Goal: Transaction & Acquisition: Purchase product/service

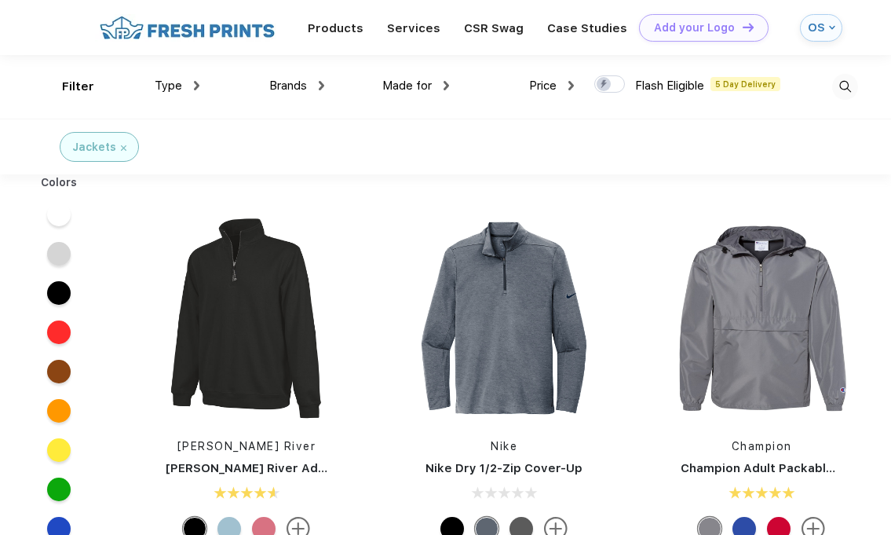
scroll to position [1, 0]
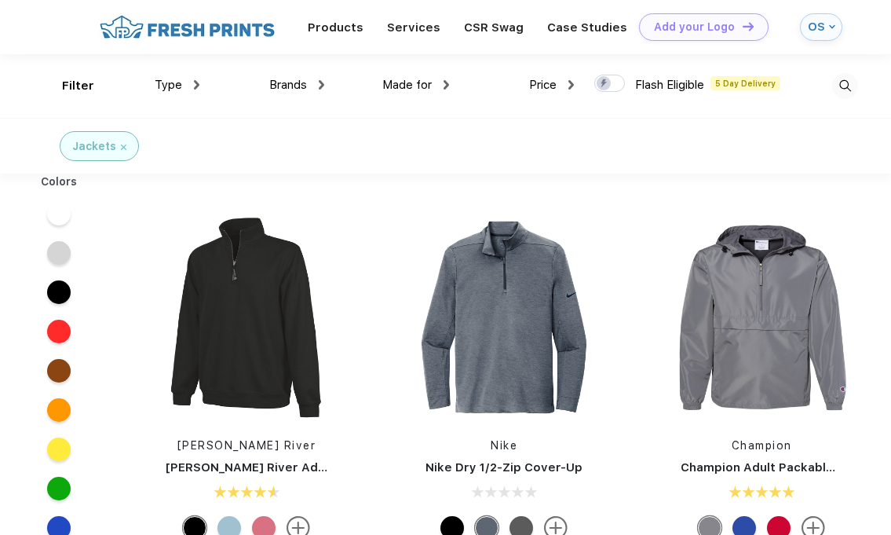
click at [278, 83] on span "Brands" at bounding box center [288, 85] width 38 height 14
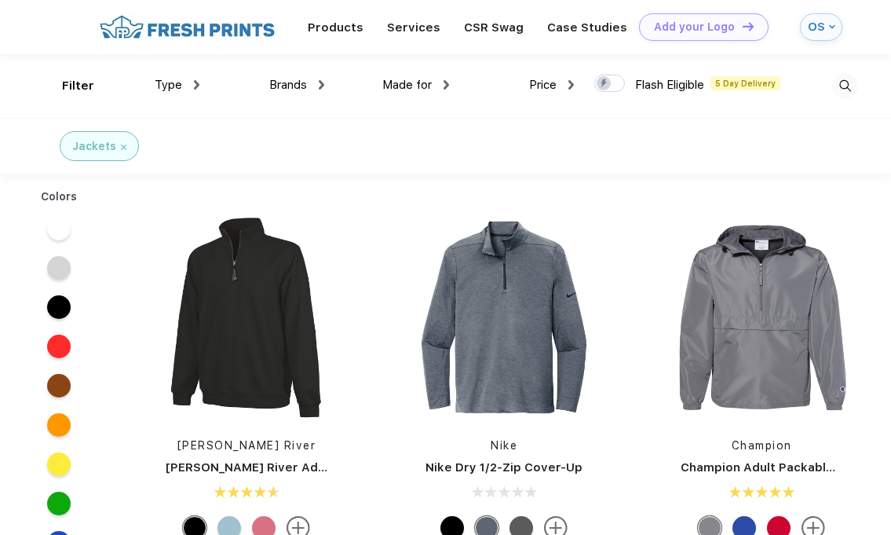
click at [320, 81] on img at bounding box center [321, 84] width 5 height 9
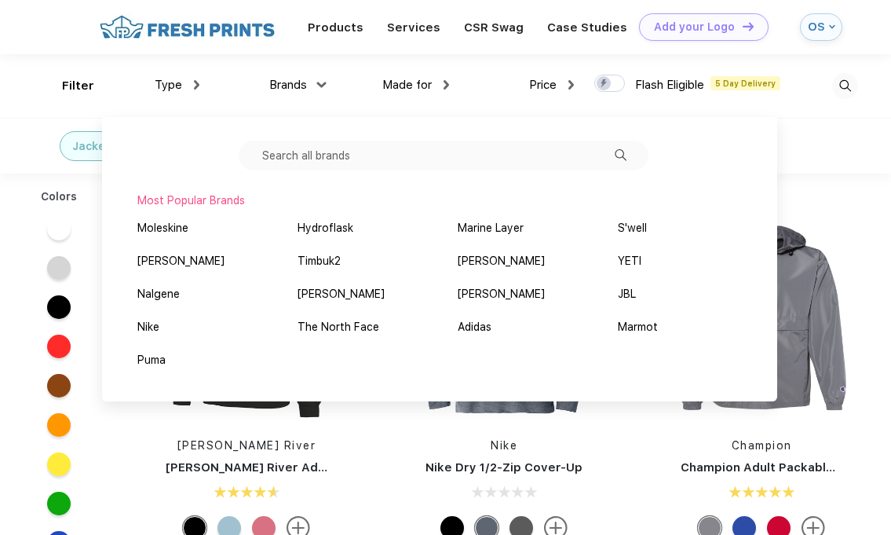
click at [312, 158] on input "text" at bounding box center [444, 156] width 410 height 30
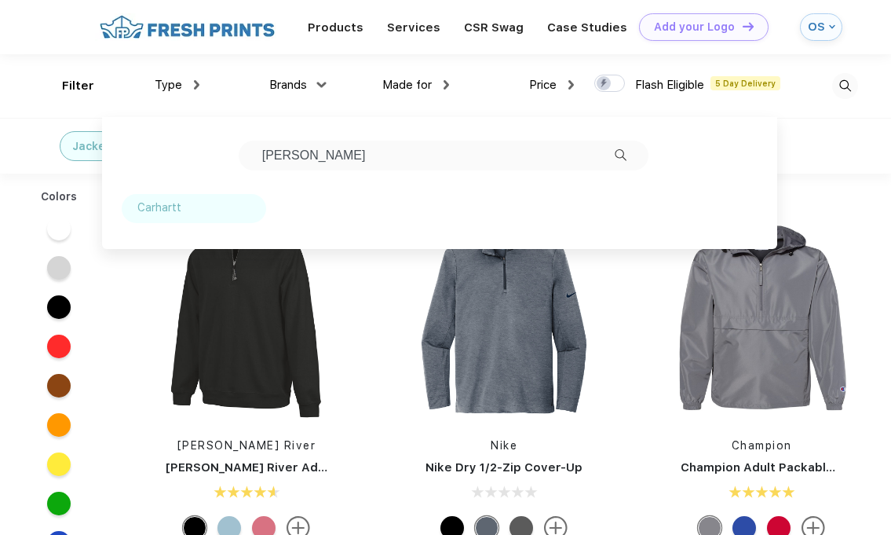
type input "carhart"
click at [157, 207] on div "Carhartt" at bounding box center [159, 207] width 44 height 16
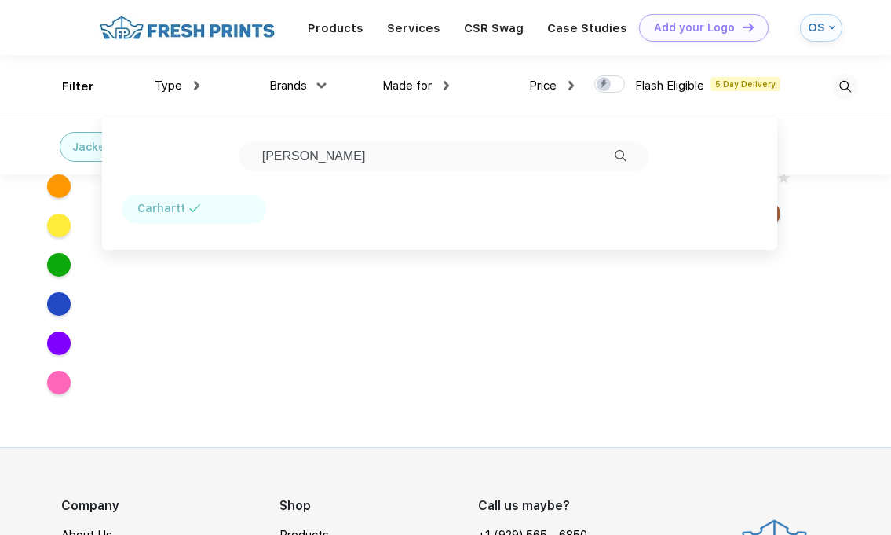
scroll to position [133, 0]
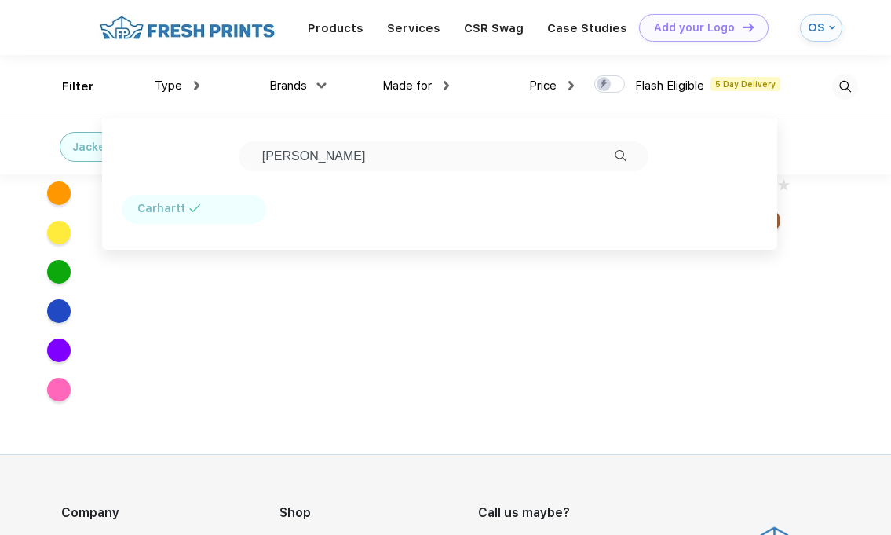
click at [495, 259] on div "Carhartt Carhartt Duck Vest Carhartt Carhartt Super Dux™ Soft Shell Jacket Carh…" at bounding box center [502, 72] width 768 height 396
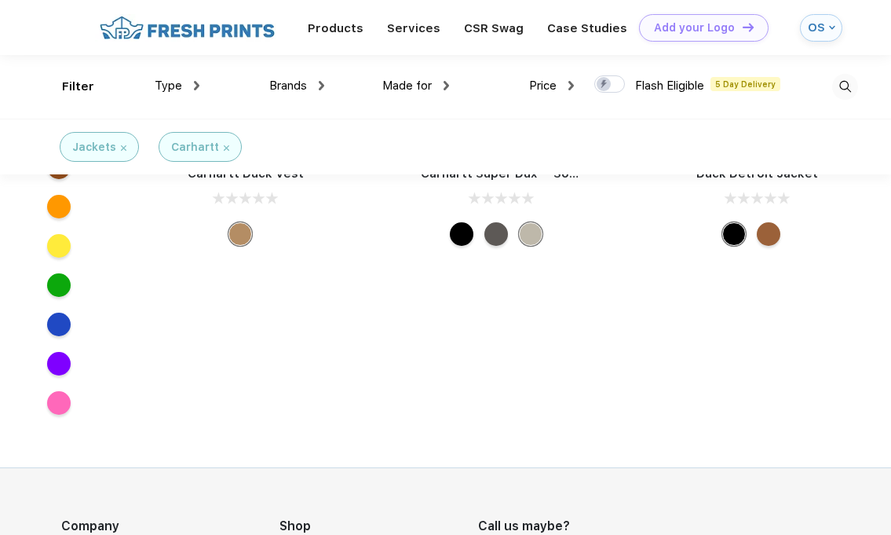
scroll to position [0, 0]
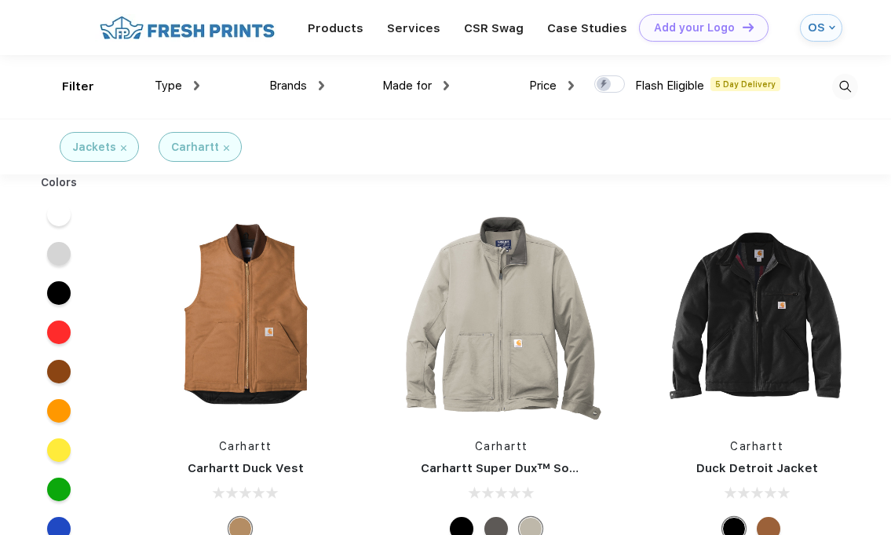
click at [125, 146] on div "Jackets" at bounding box center [99, 147] width 79 height 30
click at [121, 148] on img at bounding box center [123, 147] width 5 height 5
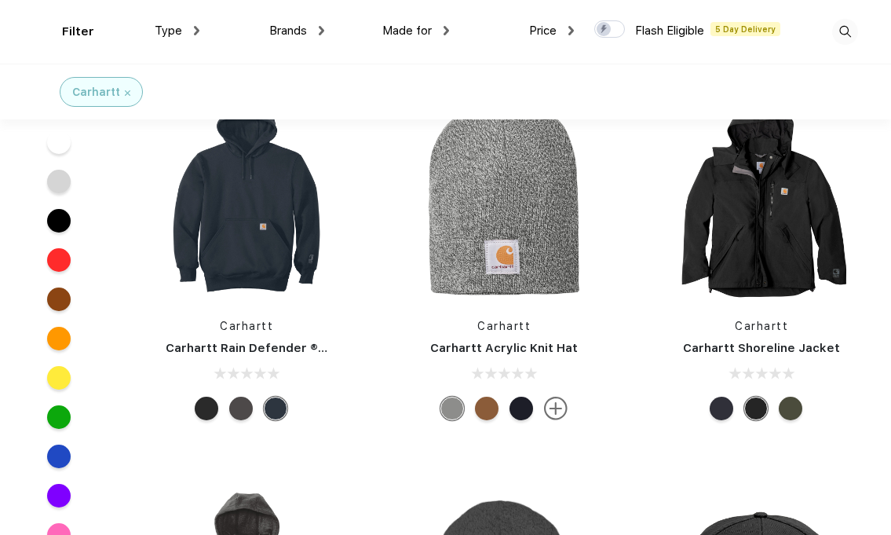
scroll to position [3982, 0]
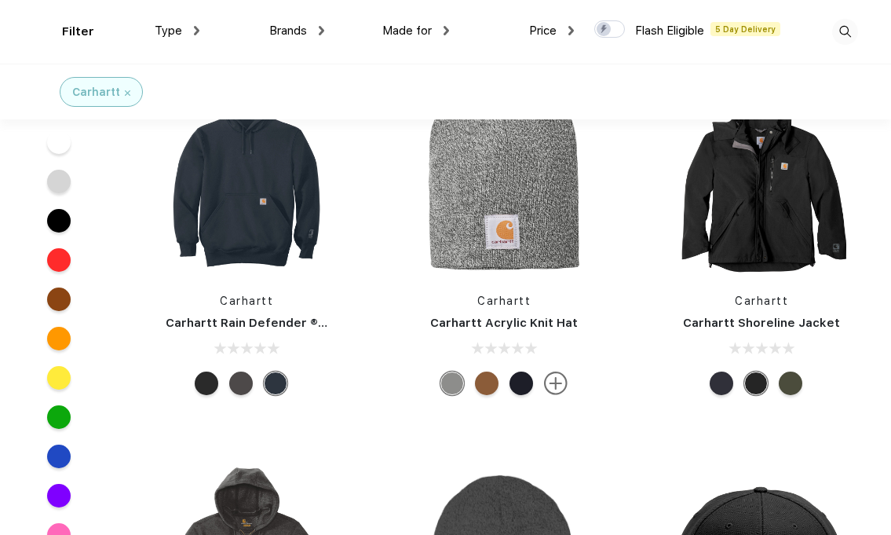
click at [773, 314] on div "Carhartt Shoreline Jacket" at bounding box center [761, 323] width 232 height 18
click at [769, 328] on link "Carhartt Shoreline Jacket" at bounding box center [761, 323] width 157 height 14
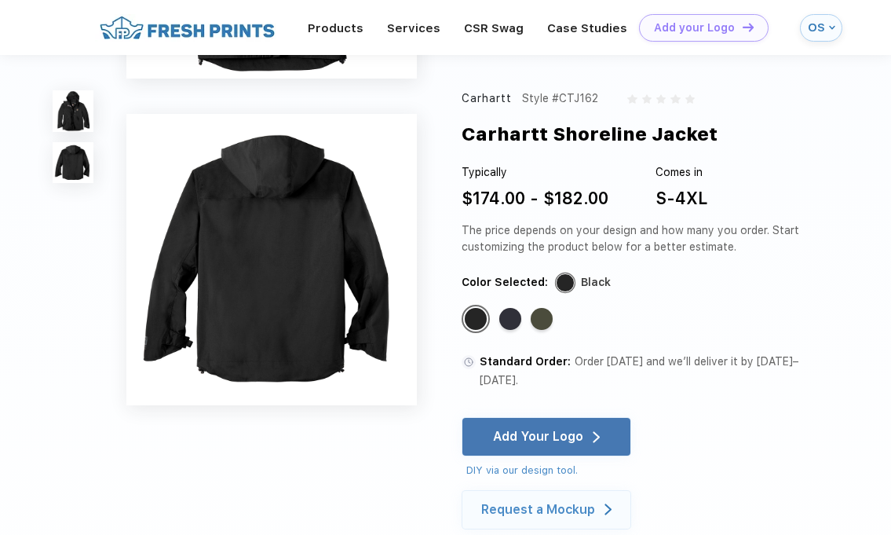
scroll to position [252, 0]
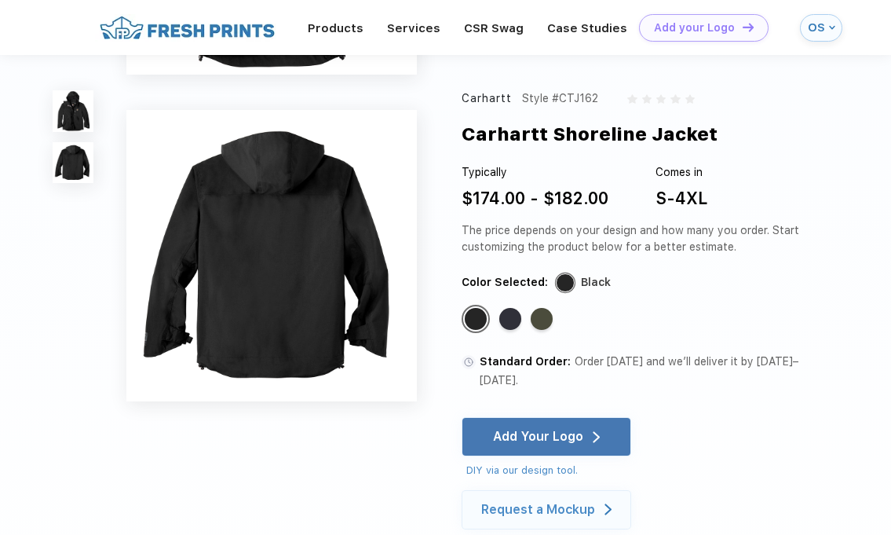
click at [65, 161] on img at bounding box center [73, 162] width 41 height 41
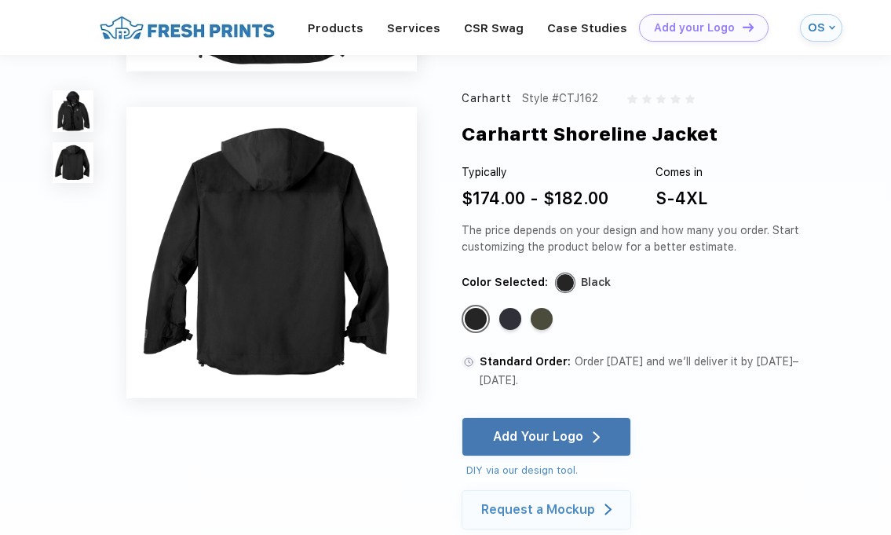
click at [68, 106] on img at bounding box center [73, 110] width 41 height 41
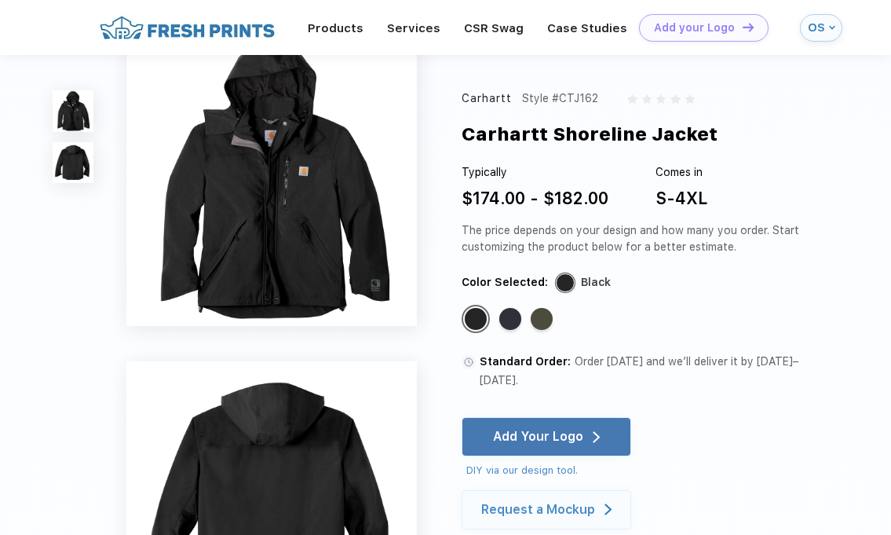
scroll to position [0, 0]
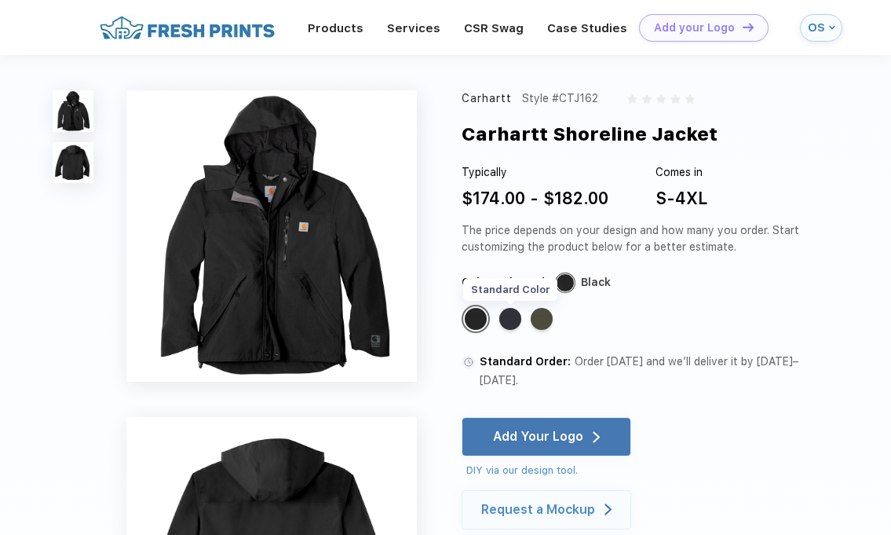
click at [518, 313] on div "Standard Color" at bounding box center [510, 319] width 22 height 22
